Goal: Task Accomplishment & Management: Manage account settings

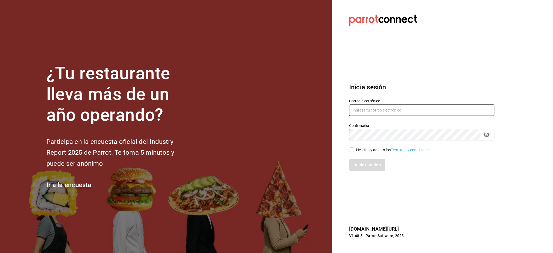
drag, startPoint x: 430, startPoint y: 115, endPoint x: 424, endPoint y: 103, distance: 13.9
click at [429, 113] on input "text" at bounding box center [421, 109] width 145 height 11
click at [423, 101] on label "Correo electrónico" at bounding box center [421, 101] width 145 height 4
click at [373, 113] on input "text" at bounding box center [421, 109] width 145 height 11
paste input "[EMAIL_ADDRESS][DOMAIN_NAME]"
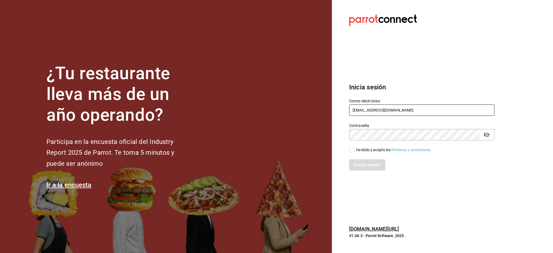
type input "[EMAIL_ADDRESS][DOMAIN_NAME]"
click at [357, 150] on div "He leído y acepto los Términos y condiciones." at bounding box center [394, 150] width 76 height 6
click at [354, 150] on input "He leído y acepto los Términos y condiciones." at bounding box center [351, 149] width 5 height 5
checkbox input "true"
click at [361, 167] on button "Iniciar sesión" at bounding box center [367, 164] width 37 height 11
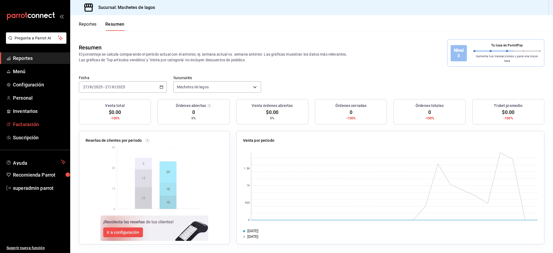
click at [25, 124] on span "Facturación" at bounding box center [39, 124] width 53 height 7
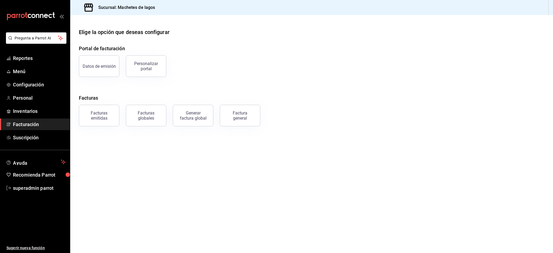
click at [124, 114] on div "Facturas globales" at bounding box center [142, 112] width 47 height 28
click at [104, 116] on div "Facturas emitidas" at bounding box center [98, 115] width 33 height 10
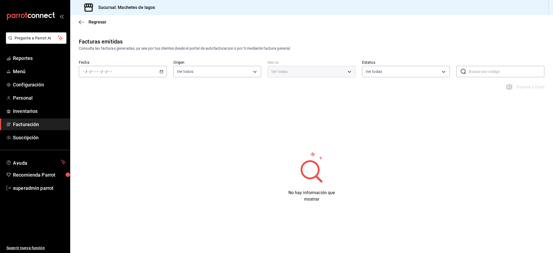
type input "ORDER_INVOICE,GENERAL_INVOICE"
type input "ACTIVE,PENDING_CANCELLATION,CANCELLED,PRE_CANCELLED"
type input "f3874266-0d80-40bf-9ce1-9f945c8145aa"
click at [92, 100] on span "Ayer" at bounding box center [104, 100] width 42 height 6
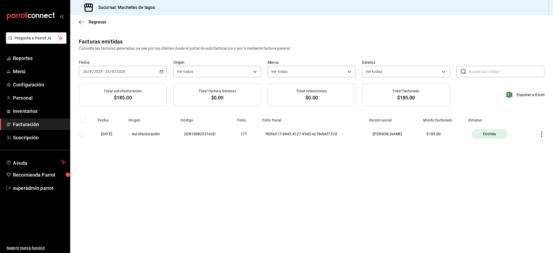
click at [447, 133] on th "$ 185.00" at bounding box center [442, 134] width 45 height 23
click at [407, 164] on div "Facturas emitidas Consulta las facturas generadas, ya sea por tus clientes desd…" at bounding box center [311, 102] width 483 height 129
click at [115, 69] on div "2025-08-26 26 / 8 / 2025 - 2025-08-26 26 / 8 / 2025" at bounding box center [123, 71] width 88 height 11
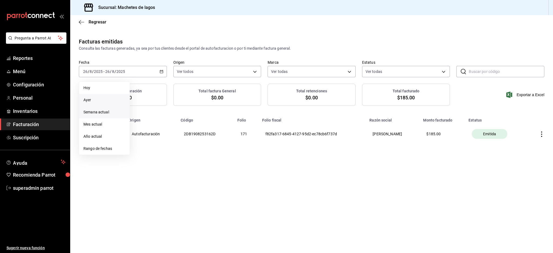
click at [99, 115] on span "Semana actual" at bounding box center [104, 112] width 42 height 6
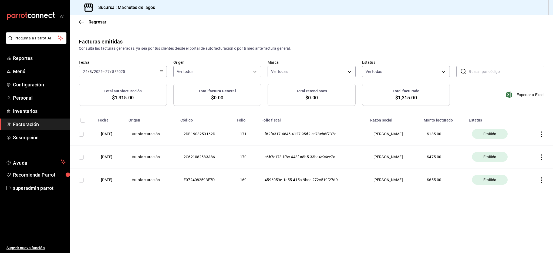
click at [241, 211] on div "Facturas emitidas Consulta las facturas generadas, ya sea por tus clientes desd…" at bounding box center [311, 125] width 483 height 175
click at [236, 181] on th "169" at bounding box center [245, 179] width 25 height 23
click at [236, 196] on div "Facturas emitidas Consulta las facturas generadas, ya sea por tus clientes desd…" at bounding box center [311, 125] width 483 height 175
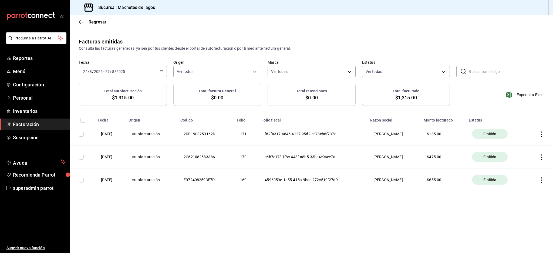
click at [207, 157] on th "2C621082583A86" at bounding box center [205, 156] width 56 height 23
copy th "2C621082583A86"
click at [169, 211] on div "Facturas emitidas Consulta las facturas generadas, ya sea por tus clientes desd…" at bounding box center [311, 125] width 483 height 175
click at [374, 201] on div "Facturas emitidas Consulta las facturas generadas, ya sea por tus clientes desd…" at bounding box center [311, 125] width 483 height 175
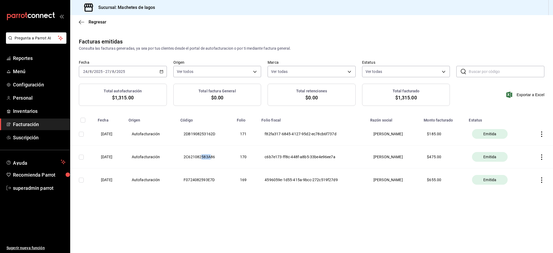
drag, startPoint x: 201, startPoint y: 157, endPoint x: 211, endPoint y: 157, distance: 10.3
click at [211, 157] on th "2C621082583A86" at bounding box center [205, 156] width 56 height 23
click at [206, 157] on th "2C621082583A86" at bounding box center [205, 156] width 56 height 23
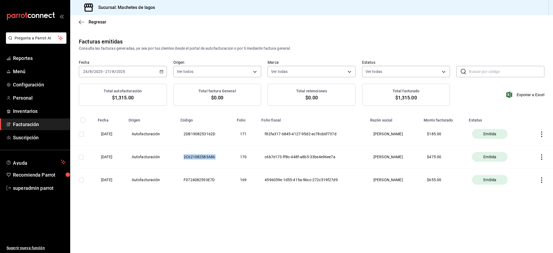
click at [136, 231] on main "Regresar Facturas emitidas Consulta las facturas generadas, ya sea por tus clie…" at bounding box center [311, 134] width 483 height 238
click at [539, 158] on icon "button" at bounding box center [541, 156] width 5 height 5
click at [509, 143] on span "Descargar PDF" at bounding box center [520, 143] width 34 height 5
click at [540, 157] on icon "button" at bounding box center [541, 156] width 5 height 5
click at [521, 173] on div "Cancelar factura" at bounding box center [517, 171] width 28 height 4
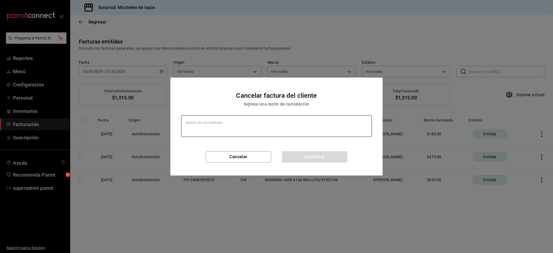
click at [241, 128] on textarea at bounding box center [276, 126] width 191 height 22
type textarea "x"
click at [205, 130] on textarea at bounding box center [276, 126] width 191 height 22
type textarea "R"
type textarea "x"
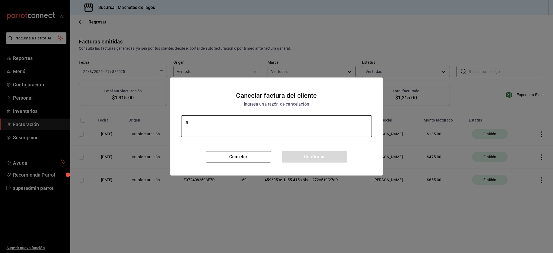
type textarea "Re"
type textarea "x"
type textarea "Ref"
type textarea "x"
type textarea "Refa"
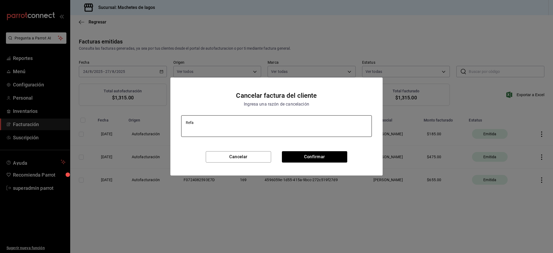
type textarea "x"
type textarea "Refac"
type textarea "x"
type textarea "Refact"
type textarea "x"
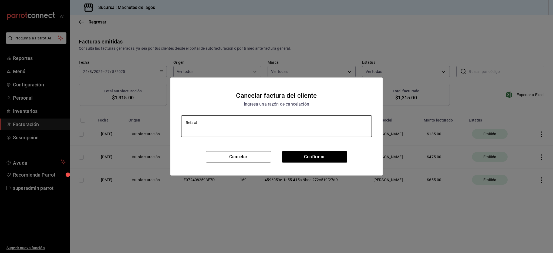
type textarea "Refactu"
type textarea "x"
type textarea "Refactur"
type textarea "x"
type textarea "Refactura"
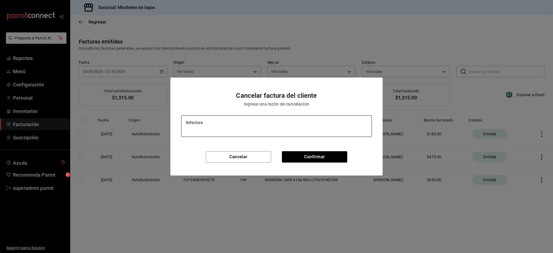
type textarea "x"
type textarea "Refacturac"
type textarea "x"
type textarea "Refacturaci"
type textarea "x"
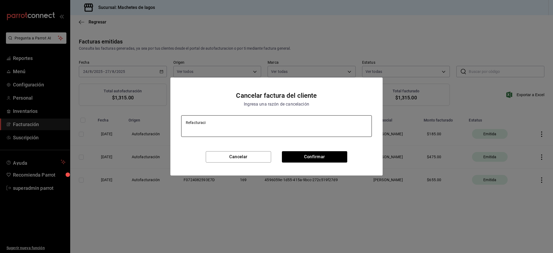
type textarea "Refacturació"
type textarea "x"
type textarea "Refacturación"
type textarea "x"
type textarea "Refacturación"
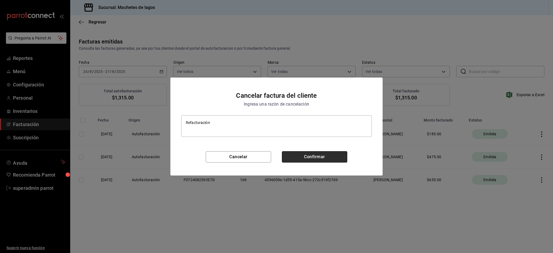
click at [328, 157] on button "Confirmar" at bounding box center [314, 156] width 65 height 11
type textarea "x"
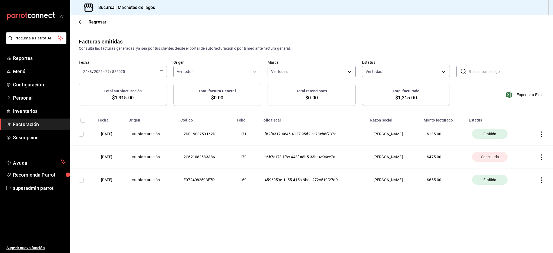
click at [541, 156] on icon "button" at bounding box center [541, 156] width 5 height 5
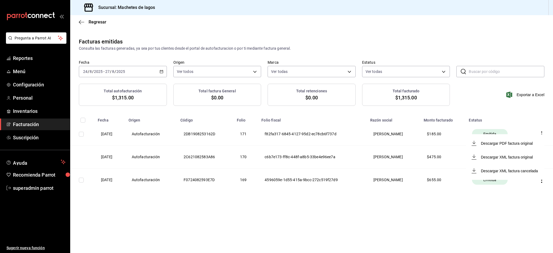
click at [451, 205] on div at bounding box center [276, 126] width 553 height 253
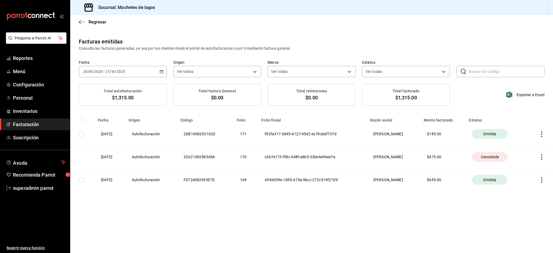
click at [25, 124] on span "Facturación" at bounding box center [39, 124] width 53 height 7
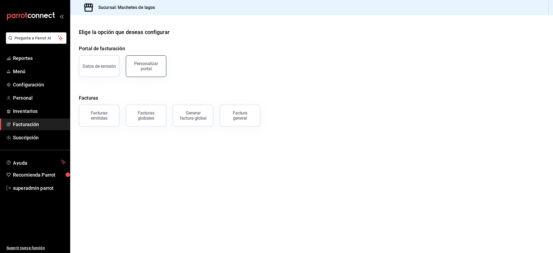
click at [149, 64] on div "Personalizar portal" at bounding box center [145, 66] width 33 height 10
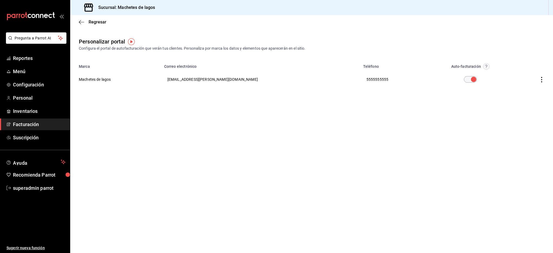
drag, startPoint x: 537, startPoint y: 81, endPoint x: 537, endPoint y: 78, distance: 3.0
click at [537, 81] on th at bounding box center [532, 79] width 39 height 19
click at [540, 76] on th at bounding box center [532, 79] width 39 height 19
click at [541, 79] on icon "button" at bounding box center [541, 79] width 5 height 5
click at [513, 88] on span "Visitar sitio" at bounding box center [510, 86] width 26 height 5
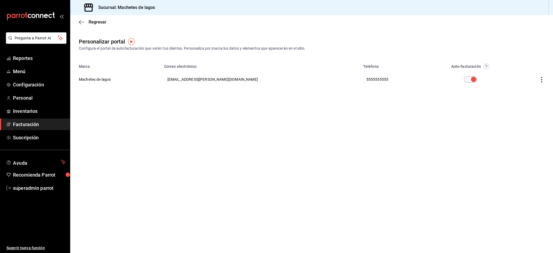
click at [28, 121] on span "Facturación" at bounding box center [39, 124] width 53 height 7
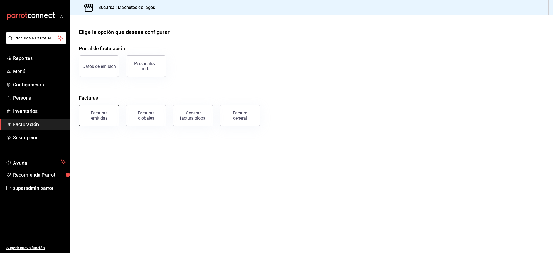
click at [103, 113] on div "Facturas emitidas" at bounding box center [98, 115] width 33 height 10
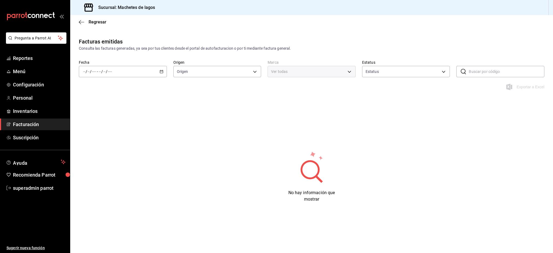
type input "ORDER_INVOICE,GENERAL_INVOICE"
type input "ACTIVE,PENDING_CANCELLATION,CANCELLED,PRE_CANCELLED"
type input "f3874266-0d80-40bf-9ce1-9f945c8145aa"
click at [126, 77] on div "Fecha / / - / / Origen Ver todos ORDER_INVOICE,GENERAL_INVOICE Marca Ver todas …" at bounding box center [311, 72] width 483 height 24
click at [128, 72] on div "/ / - / /" at bounding box center [123, 71] width 88 height 11
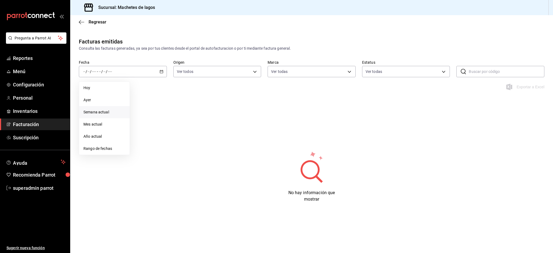
click at [100, 111] on span "Semana actual" at bounding box center [104, 112] width 42 height 6
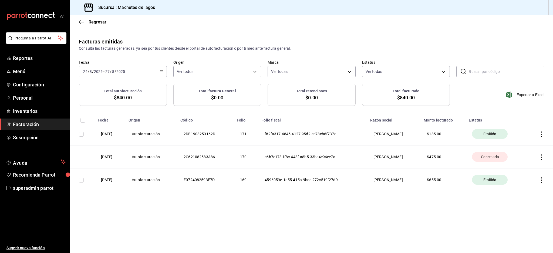
click at [540, 156] on icon "button" at bounding box center [541, 156] width 5 height 5
click at [504, 144] on div "Descargar PDF factura original" at bounding box center [507, 143] width 52 height 4
click at [37, 190] on span "superadmin parrot" at bounding box center [39, 187] width 53 height 7
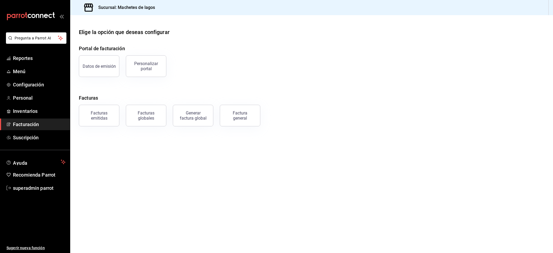
click at [155, 68] on div "Personalizar portal" at bounding box center [145, 66] width 33 height 10
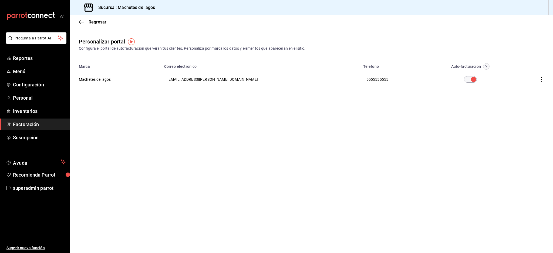
click at [540, 79] on icon "button" at bounding box center [541, 79] width 5 height 5
click at [513, 73] on span "Editar" at bounding box center [506, 72] width 18 height 5
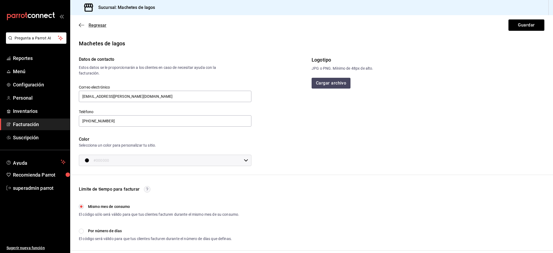
click at [82, 25] on icon "button" at bounding box center [81, 25] width 5 height 5
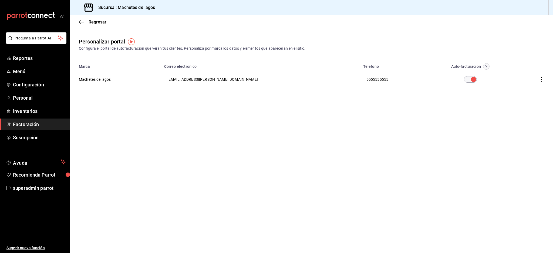
click at [542, 76] on th at bounding box center [532, 79] width 39 height 19
click at [540, 78] on icon "button" at bounding box center [541, 79] width 5 height 5
click at [510, 86] on span "Visitar sitio" at bounding box center [510, 86] width 26 height 5
